Goal: Information Seeking & Learning: Learn about a topic

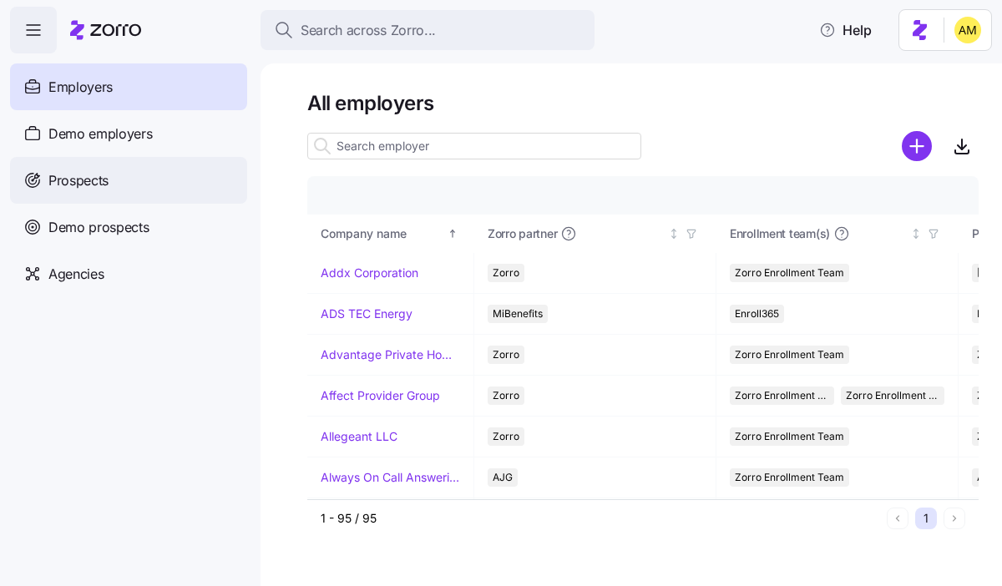
click at [154, 173] on div "Prospects" at bounding box center [128, 180] width 237 height 47
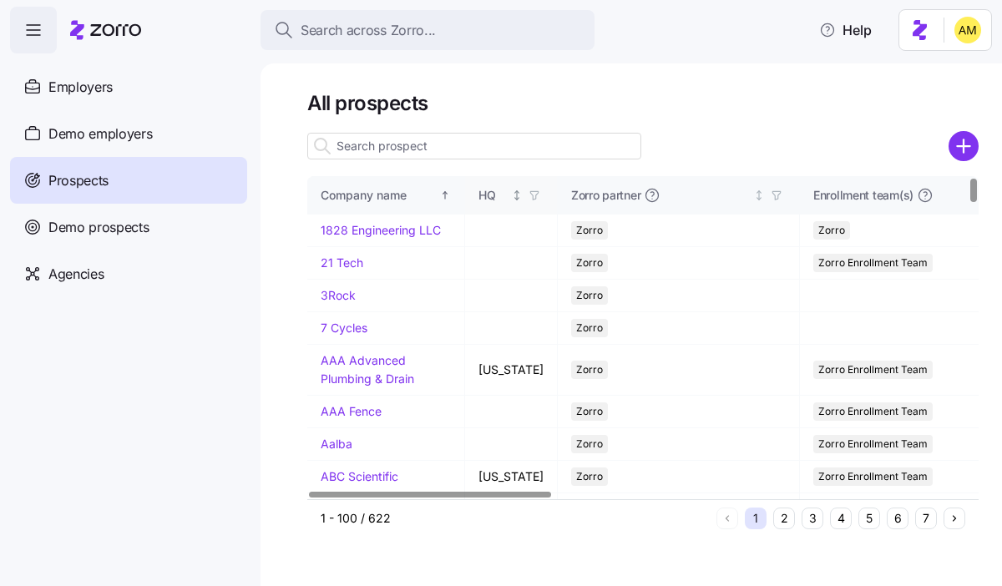
click at [511, 194] on icon "Not sorted" at bounding box center [517, 195] width 12 height 12
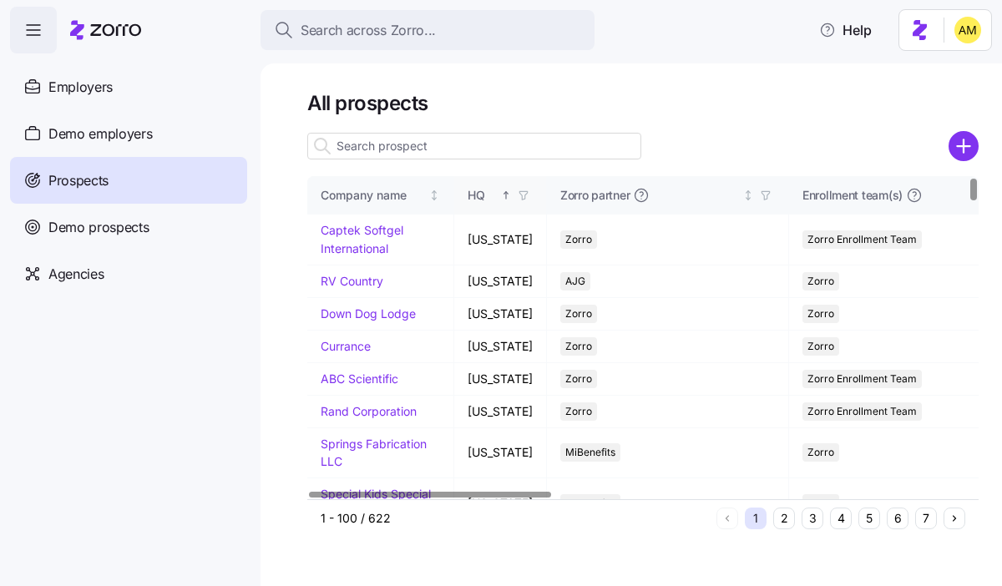
click at [417, 149] on input at bounding box center [474, 146] width 334 height 27
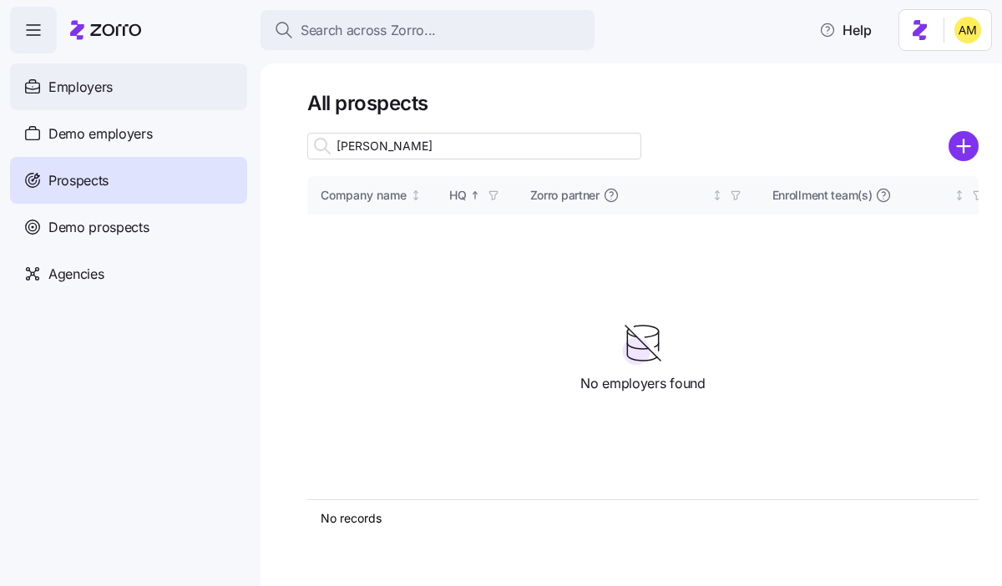
type input "amy"
click at [109, 95] on span "Employers" at bounding box center [80, 87] width 64 height 21
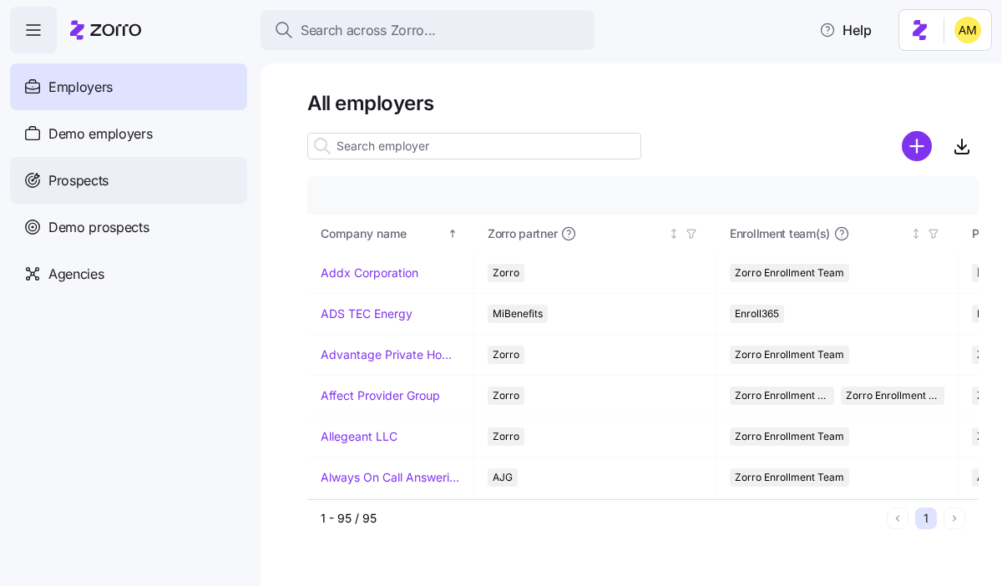
click at [90, 179] on span "Prospects" at bounding box center [78, 180] width 60 height 21
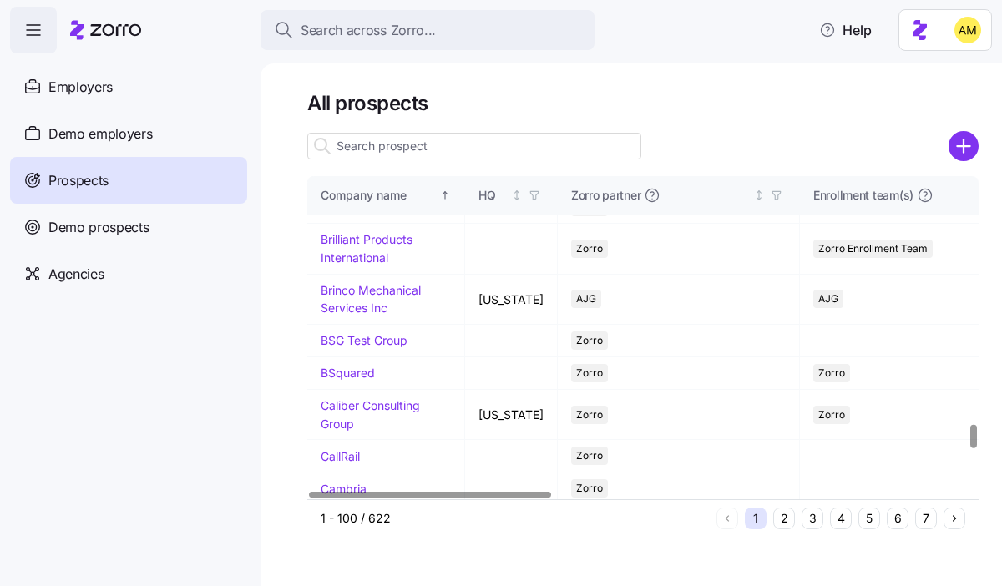
scroll to position [3864, 0]
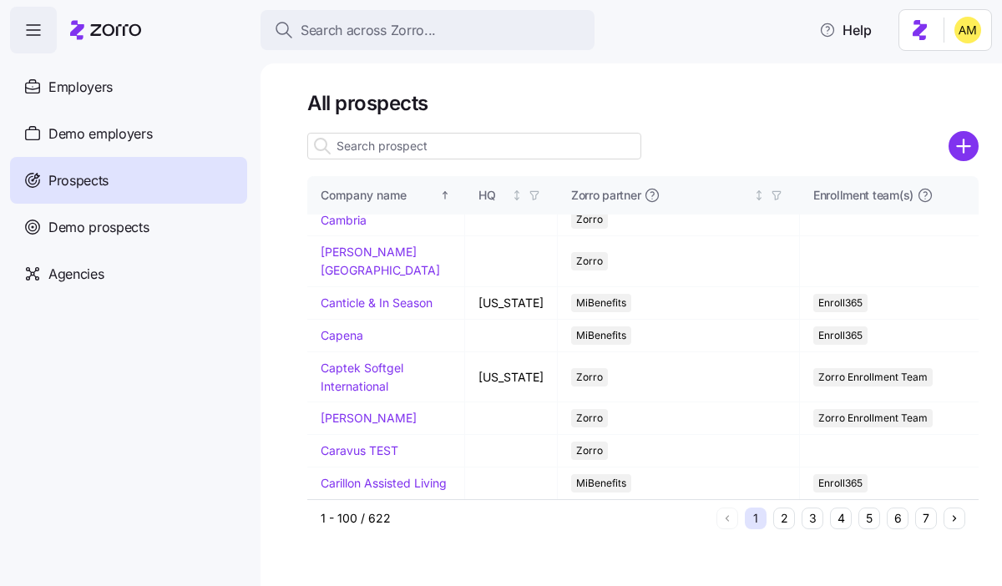
click at [788, 521] on button "2" at bounding box center [784, 518] width 22 height 22
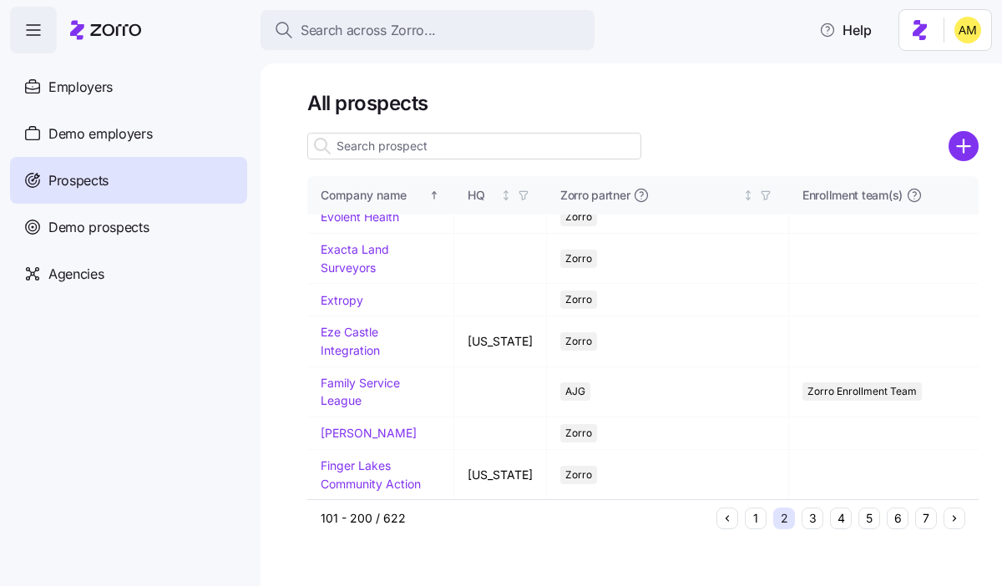
scroll to position [0, 0]
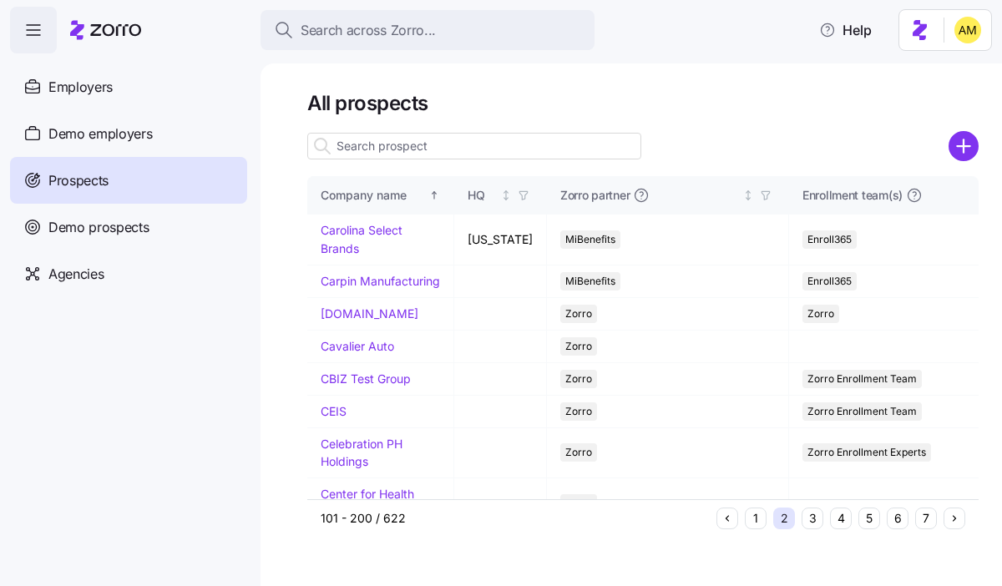
drag, startPoint x: 98, startPoint y: 85, endPoint x: 33, endPoint y: 15, distance: 96.2
click at [98, 85] on span "Employers" at bounding box center [80, 87] width 64 height 21
click at [31, 29] on icon "button" at bounding box center [33, 30] width 20 height 20
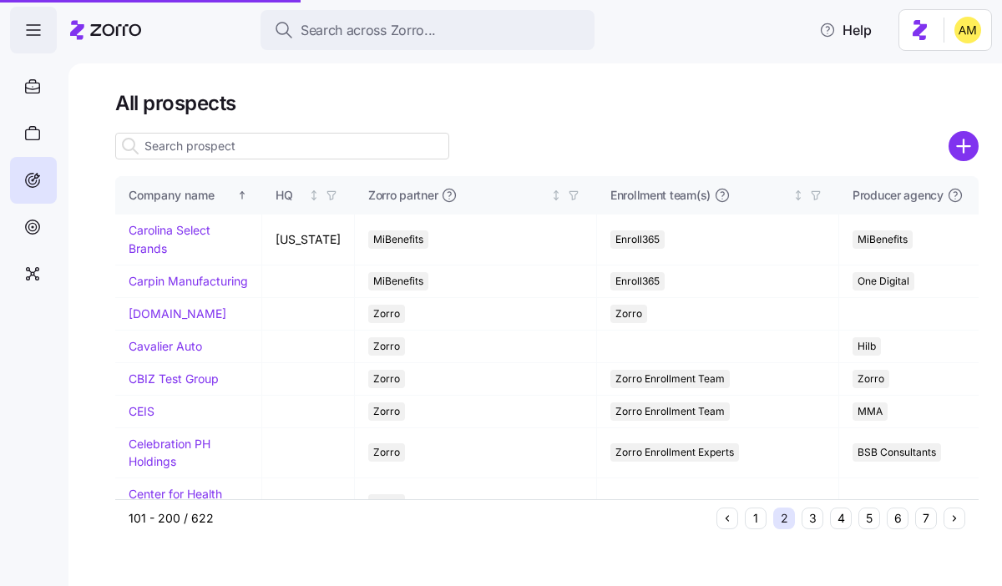
click at [38, 29] on icon "button" at bounding box center [33, 30] width 20 height 20
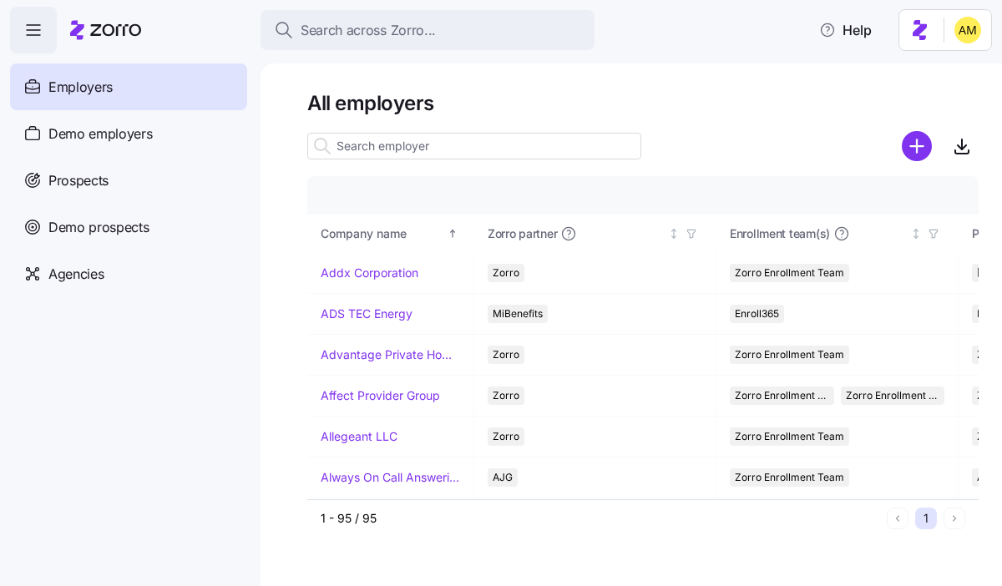
click at [31, 47] on span "button" at bounding box center [33, 30] width 45 height 45
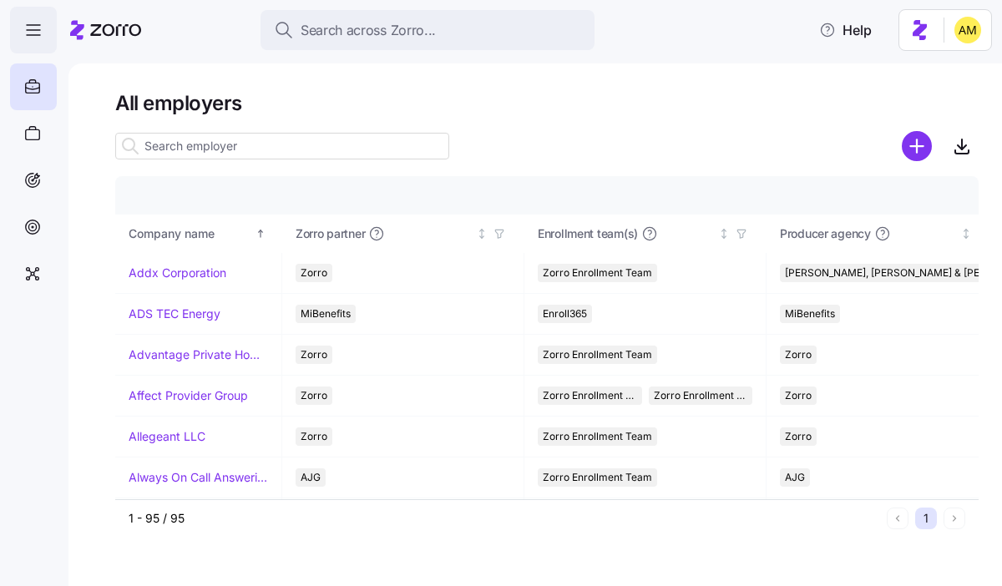
click at [31, 47] on span "button" at bounding box center [33, 30] width 45 height 45
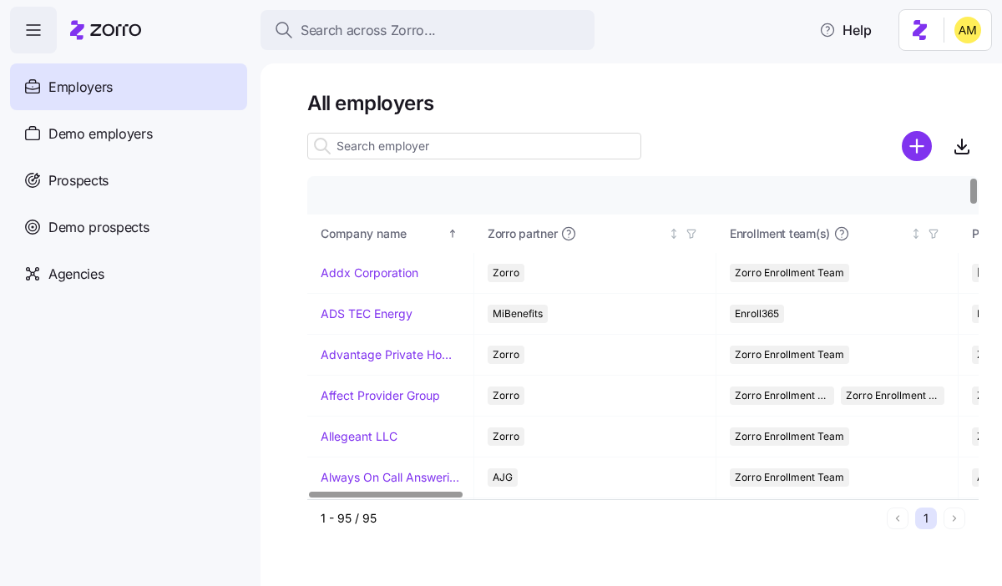
click at [372, 147] on input at bounding box center [474, 146] width 334 height 27
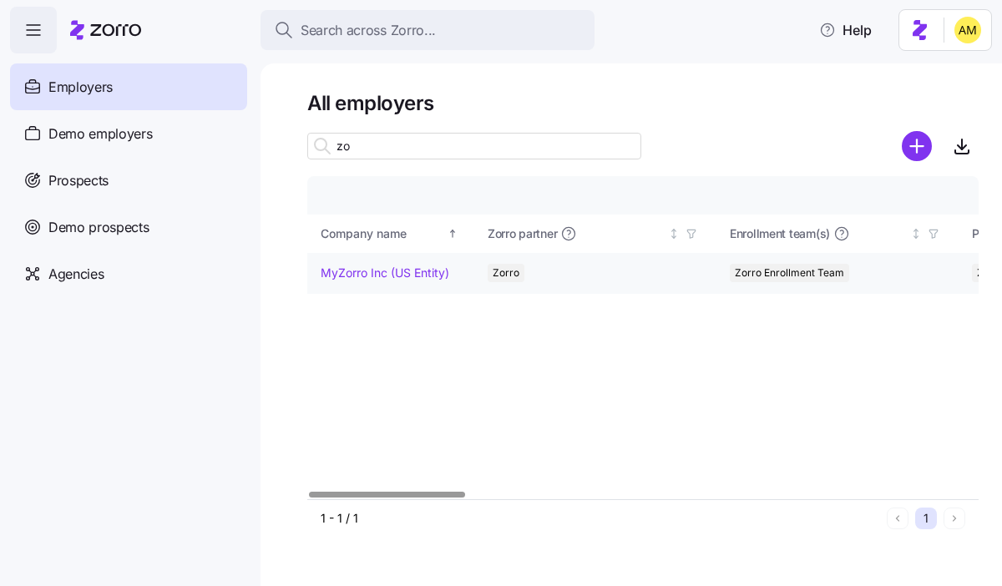
type input "zo"
click at [380, 273] on link "MyZorro Inc (US Entity)" at bounding box center [385, 273] width 129 height 17
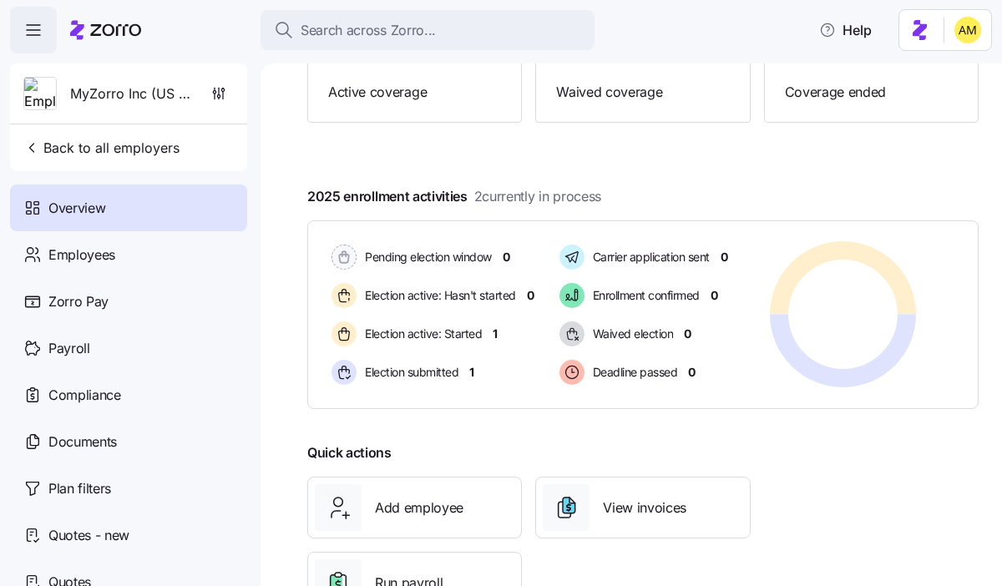
scroll to position [200, 0]
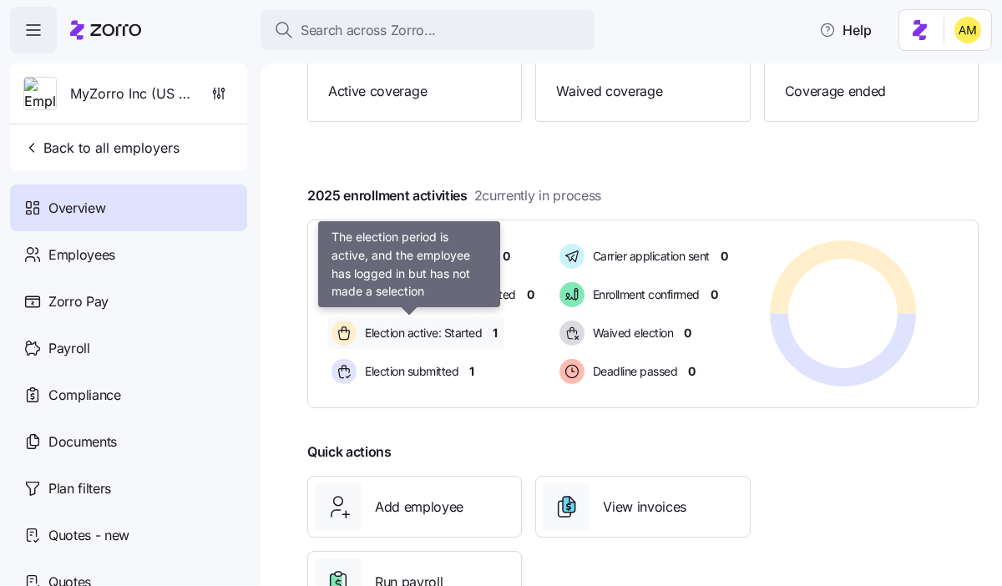
click at [462, 336] on span "Election active: Started" at bounding box center [421, 333] width 122 height 17
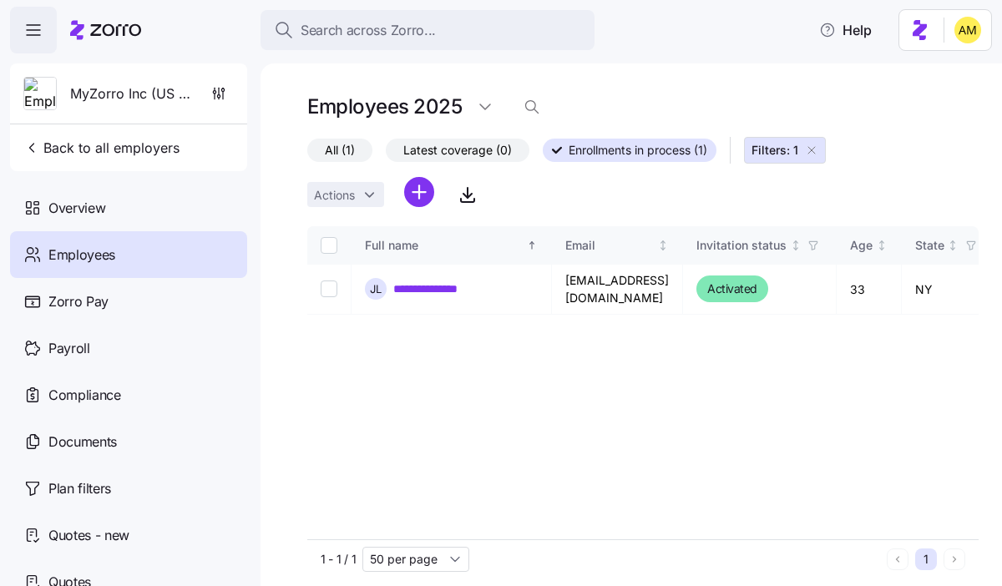
click at [101, 253] on span "Employees" at bounding box center [81, 255] width 67 height 21
click at [349, 144] on span "All (1)" at bounding box center [340, 150] width 30 height 22
click at [307, 154] on input "All (1)" at bounding box center [307, 154] width 0 height 0
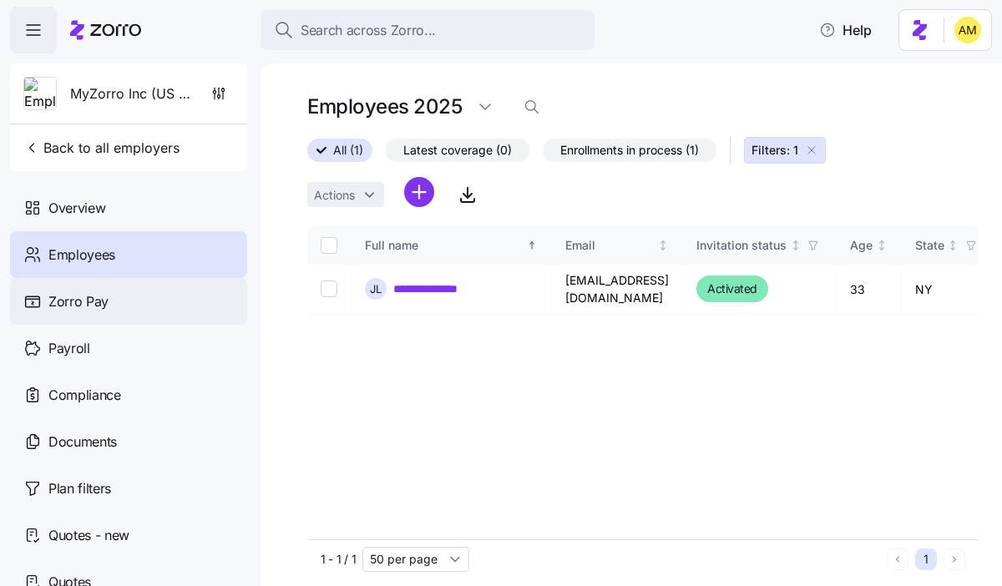
click at [78, 305] on span "Zorro Pay" at bounding box center [78, 301] width 60 height 21
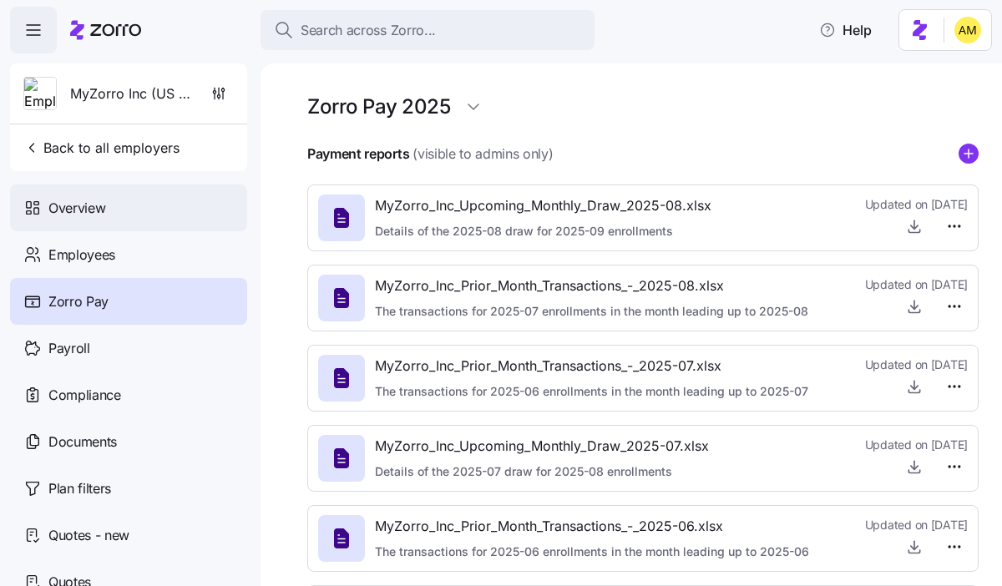
click at [94, 199] on span "Overview" at bounding box center [76, 208] width 57 height 21
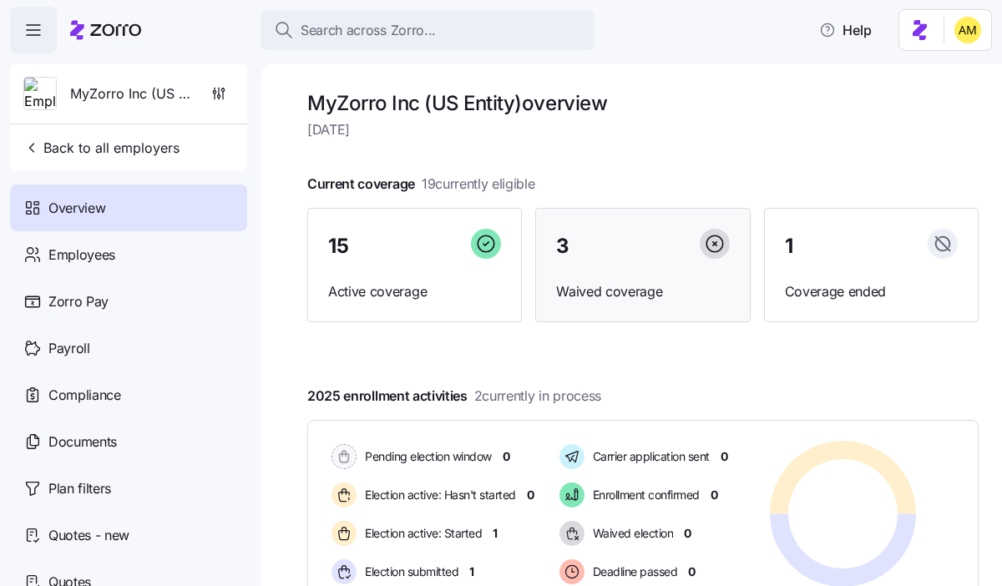
click at [578, 283] on span "Waived coverage" at bounding box center [642, 291] width 173 height 21
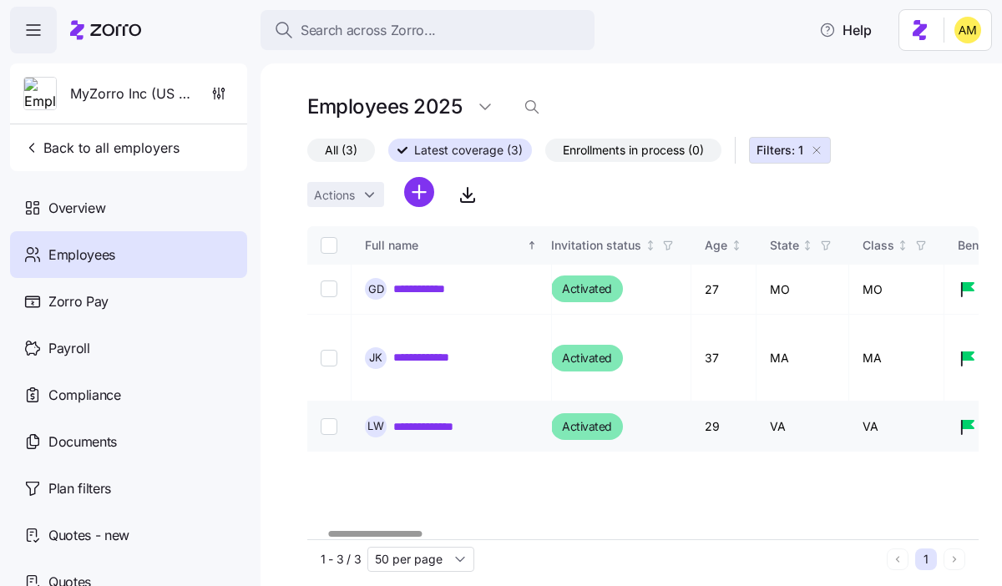
scroll to position [0, 166]
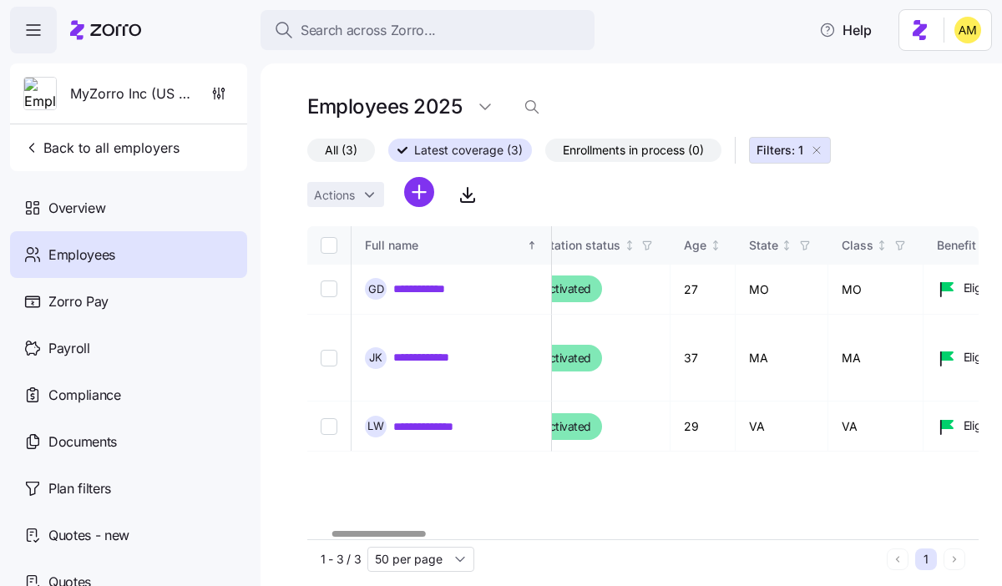
click at [333, 159] on span "All (3)" at bounding box center [341, 150] width 33 height 22
click at [307, 154] on input "All (3)" at bounding box center [307, 154] width 0 height 0
click at [93, 255] on span "Employees" at bounding box center [81, 255] width 67 height 21
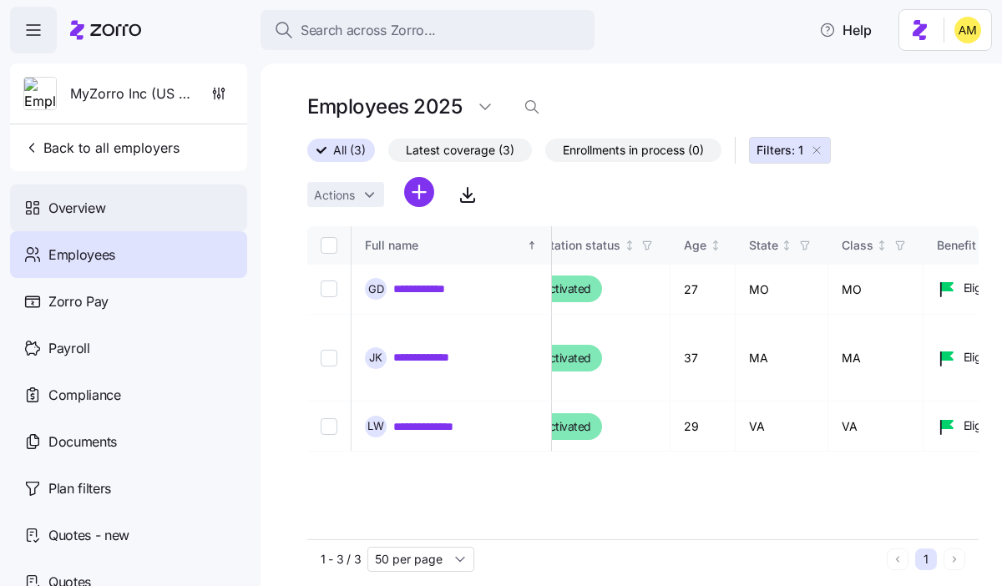
click at [88, 215] on span "Overview" at bounding box center [76, 208] width 57 height 21
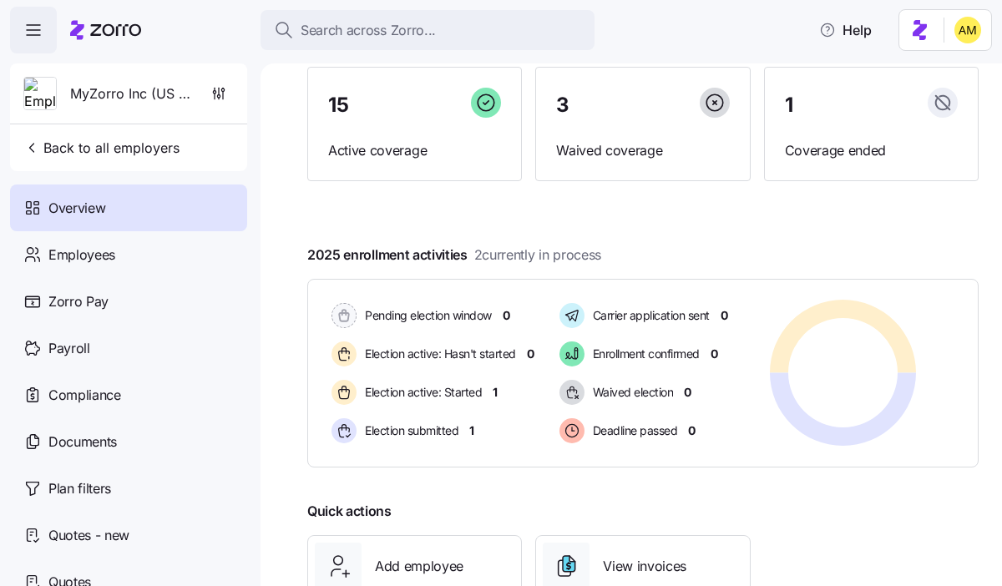
scroll to position [138, 0]
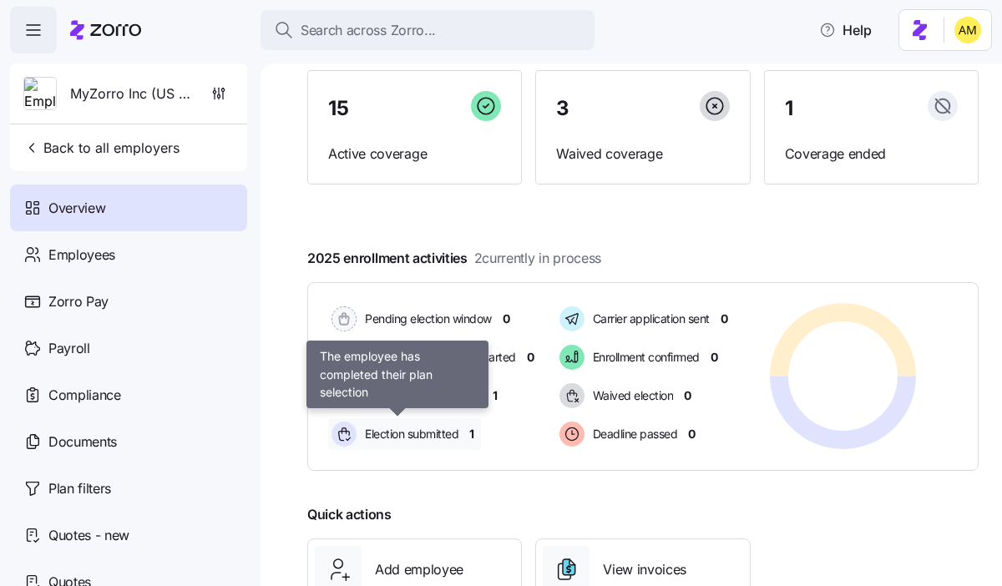
click at [456, 438] on span "Election submitted" at bounding box center [409, 434] width 98 height 17
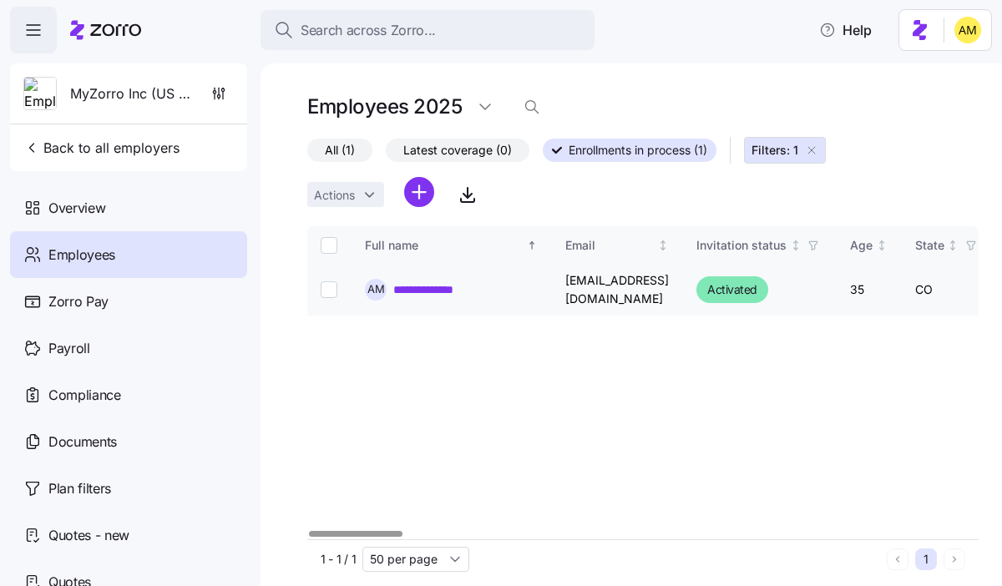
click at [453, 287] on link "**********" at bounding box center [440, 289] width 95 height 17
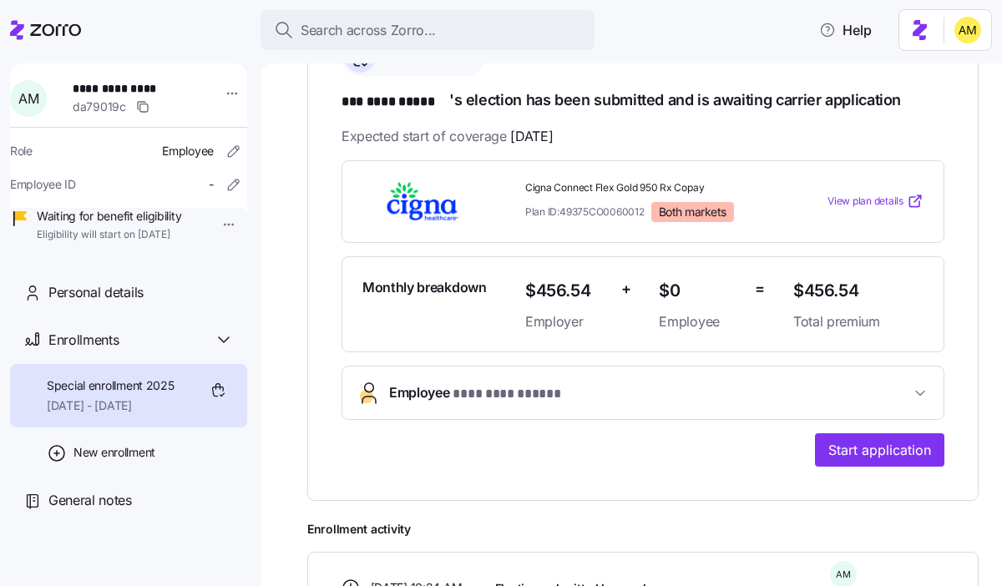
scroll to position [283, 0]
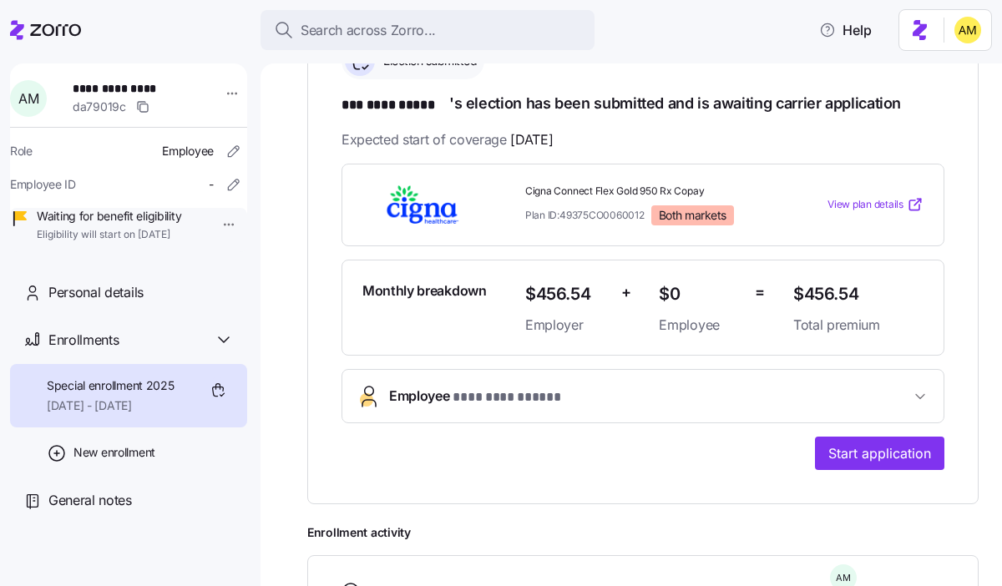
click at [863, 202] on span "View plan details" at bounding box center [865, 205] width 76 height 16
click at [856, 197] on span "View plan details" at bounding box center [865, 205] width 76 height 16
click at [47, 33] on icon at bounding box center [45, 30] width 71 height 20
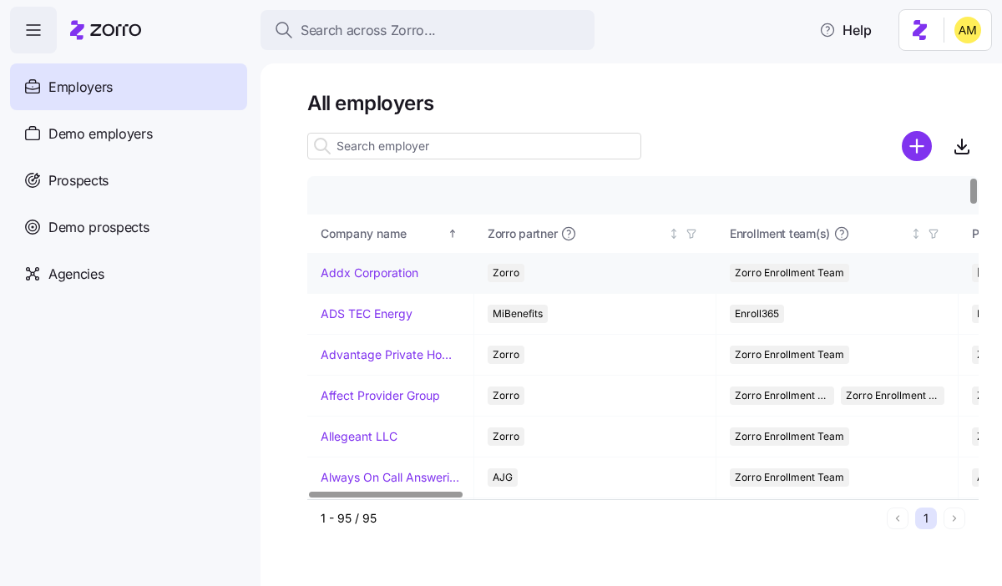
click at [376, 275] on link "Addx Corporation" at bounding box center [370, 273] width 98 height 17
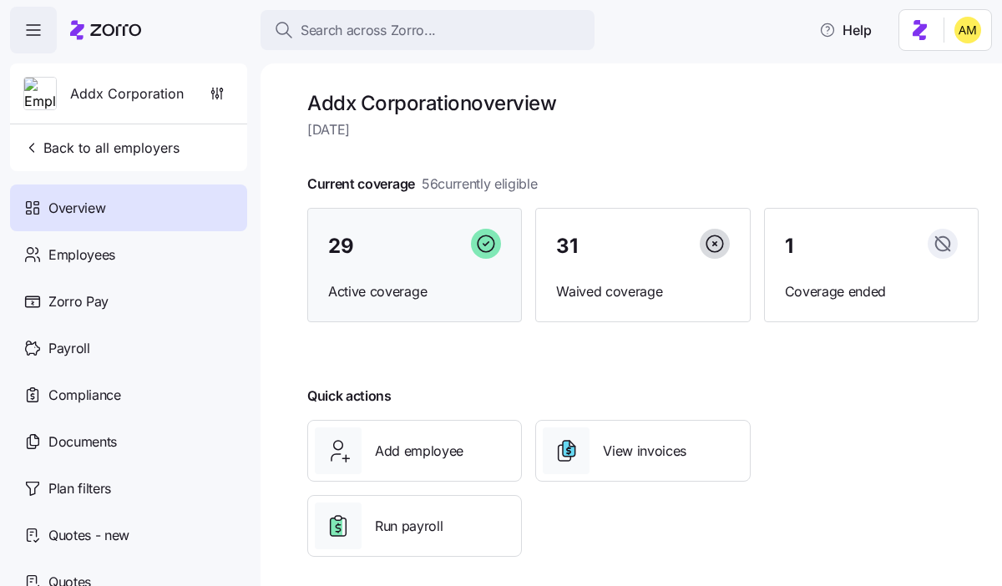
scroll to position [11, 0]
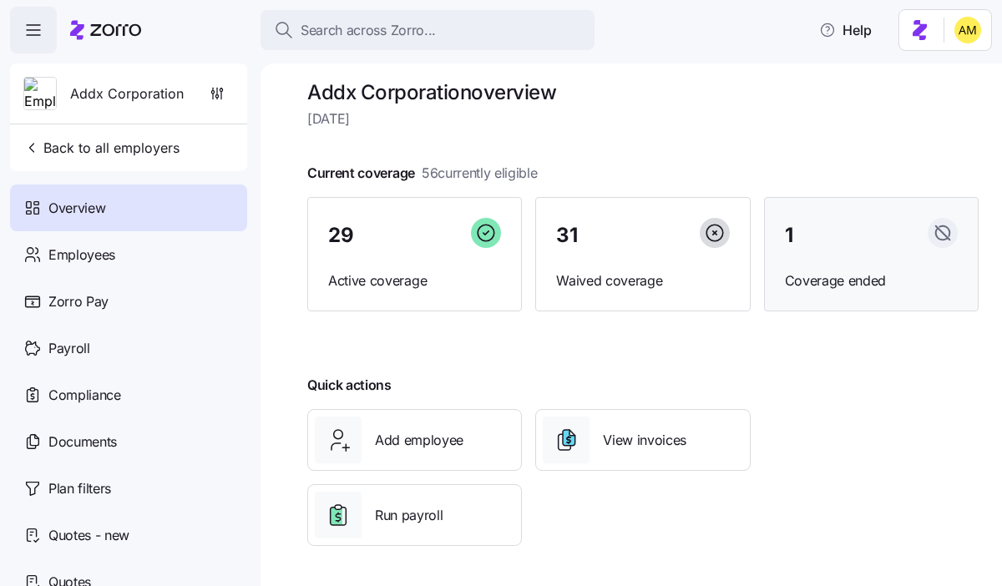
click at [817, 249] on div "1" at bounding box center [871, 236] width 173 height 36
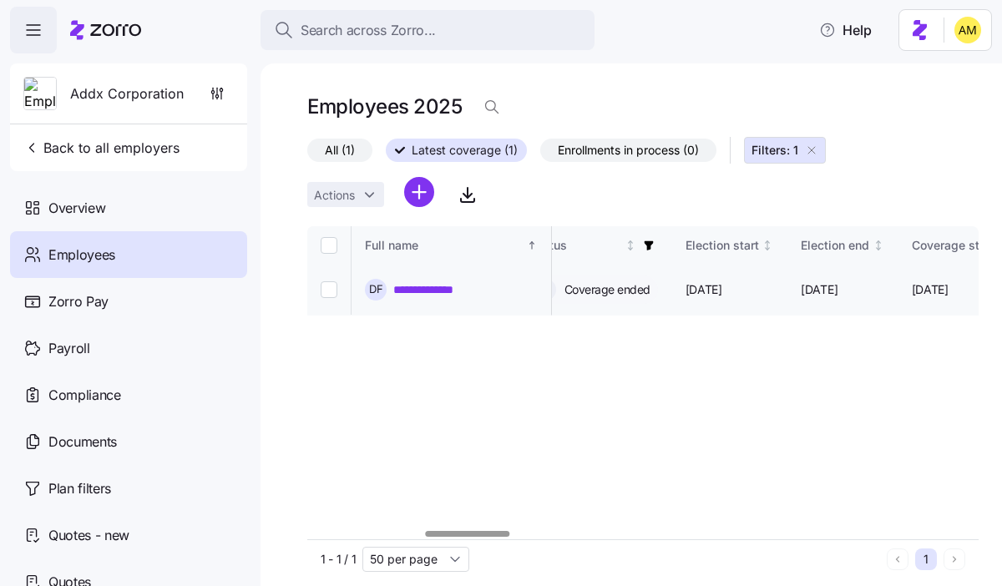
scroll to position [0, 927]
click at [34, 32] on icon "button" at bounding box center [33, 30] width 20 height 20
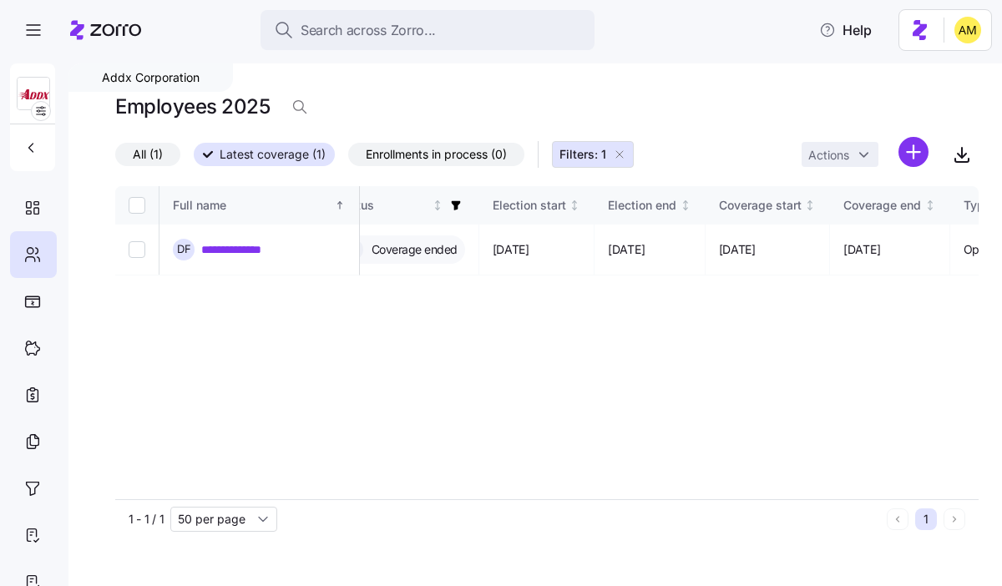
click at [84, 28] on icon at bounding box center [105, 30] width 71 height 20
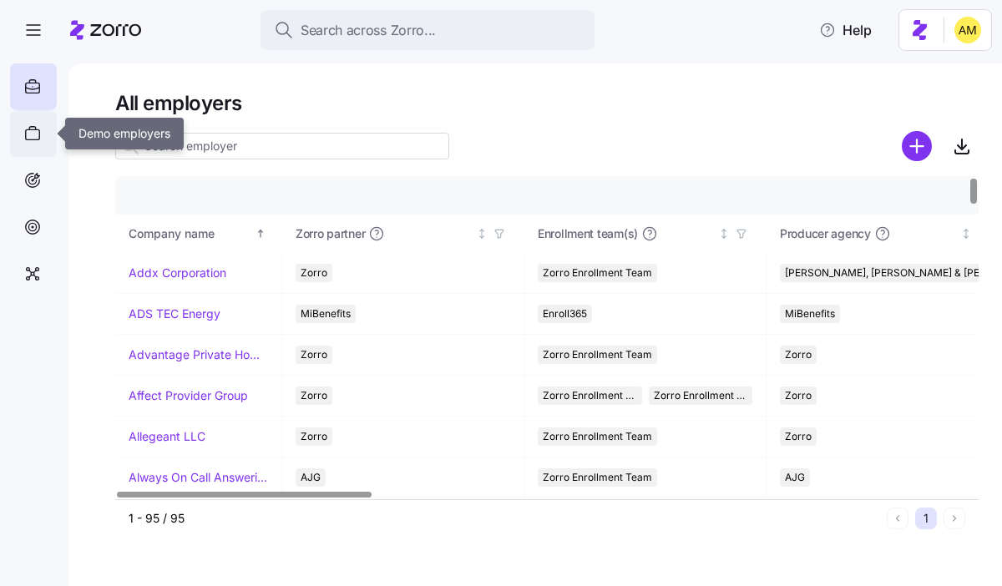
click at [37, 142] on icon at bounding box center [32, 134] width 18 height 20
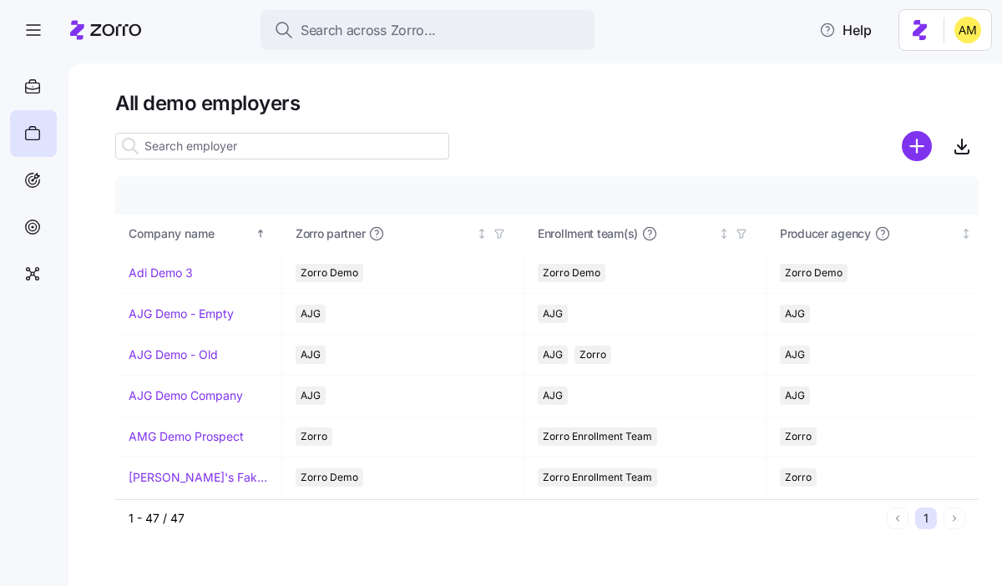
click at [189, 152] on input at bounding box center [282, 146] width 334 height 27
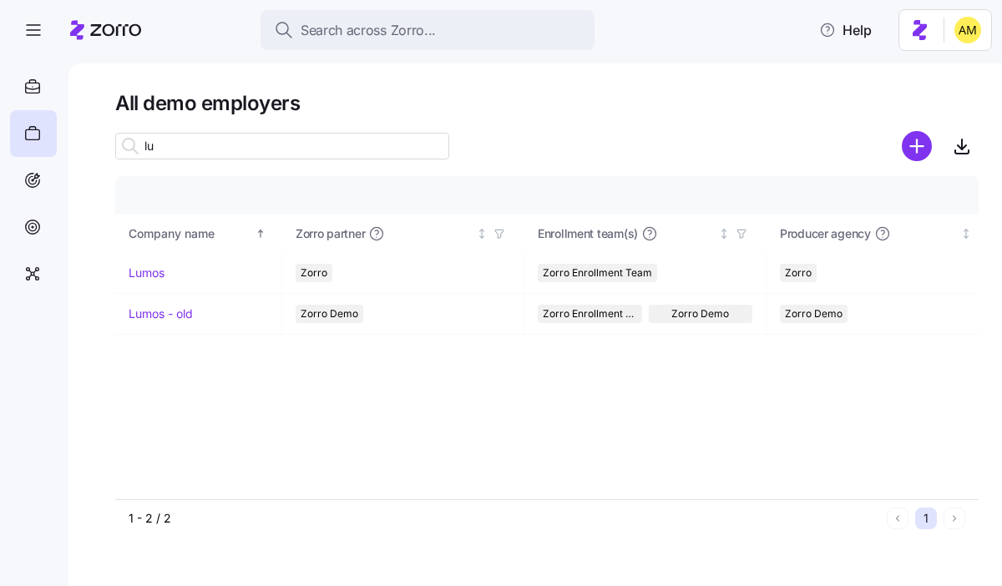
type input "l"
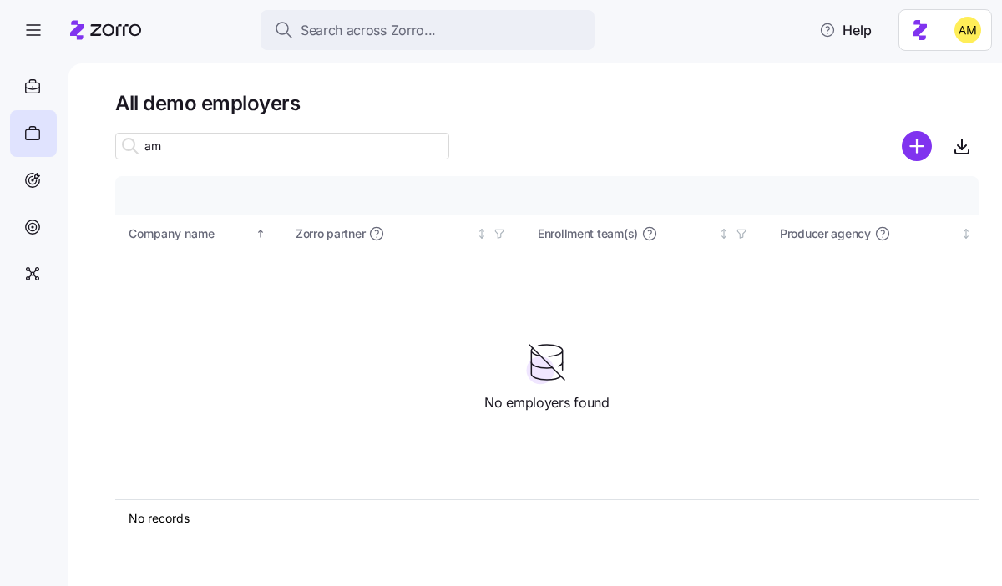
type input "a"
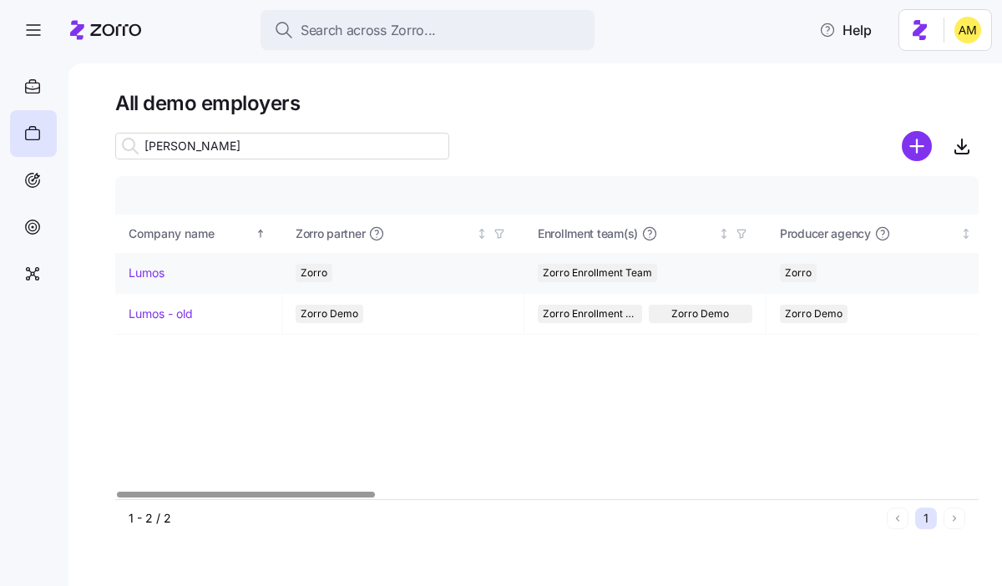
type input "lum"
click at [154, 277] on link "Lumos" at bounding box center [147, 273] width 36 height 17
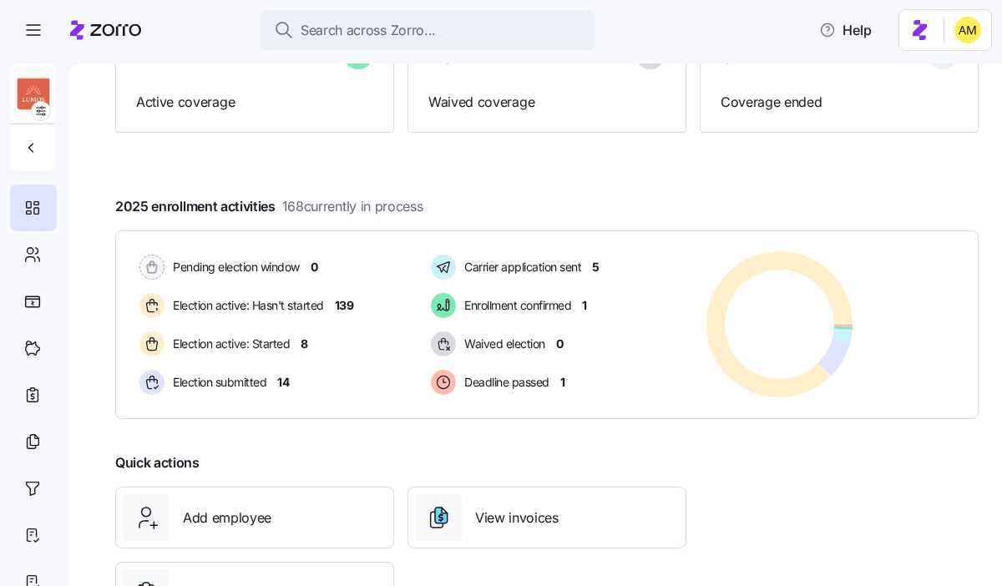
scroll to position [2, 0]
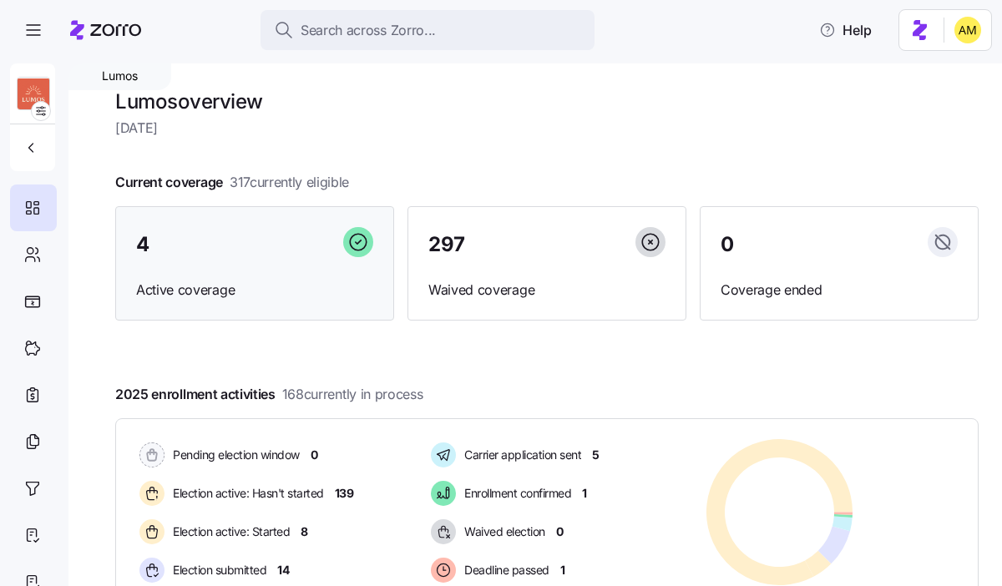
click at [224, 256] on div "4" at bounding box center [254, 245] width 237 height 36
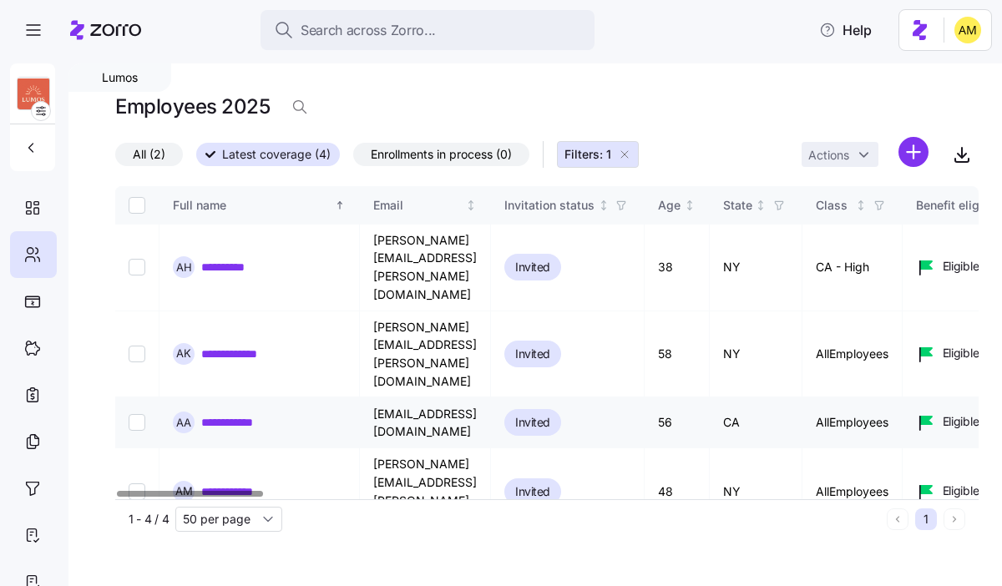
click at [242, 414] on link "**********" at bounding box center [238, 422] width 74 height 17
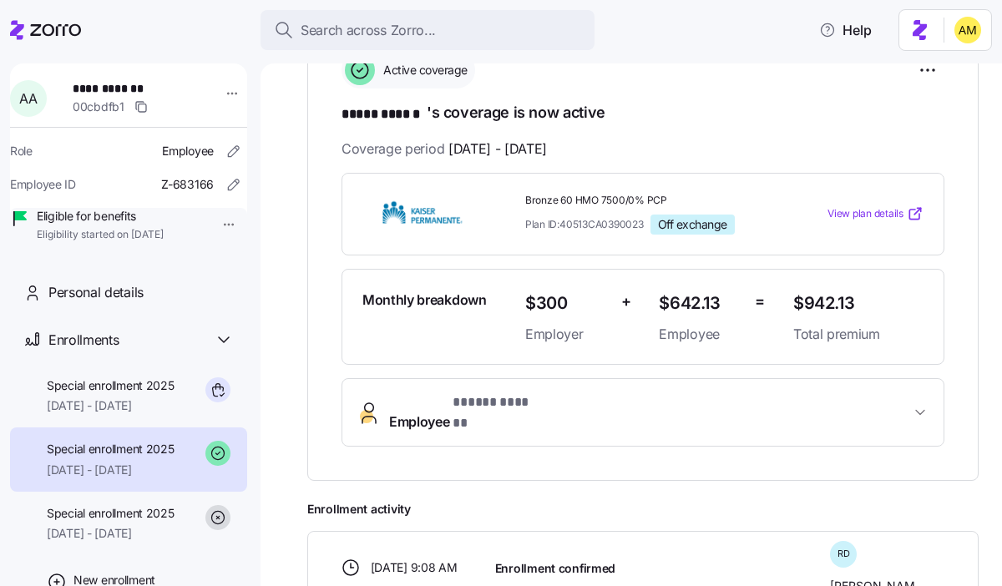
scroll to position [278, 0]
